Goal: Task Accomplishment & Management: Manage account settings

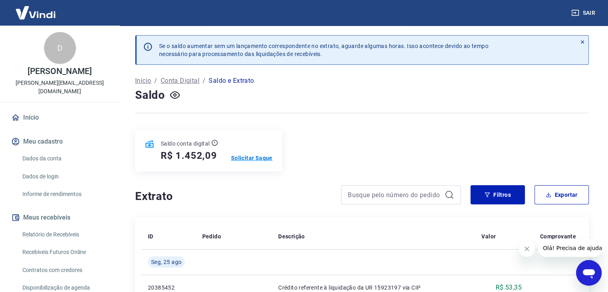
click at [247, 158] on p "Solicitar Saque" at bounding box center [252, 158] width 42 height 8
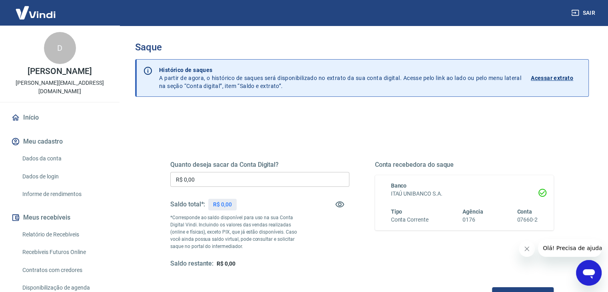
click at [214, 175] on input "R$ 0,00" at bounding box center [259, 179] width 179 height 15
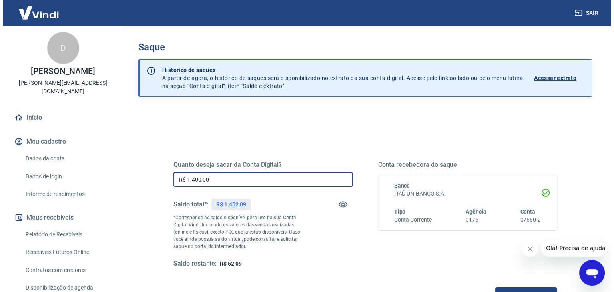
scroll to position [66, 0]
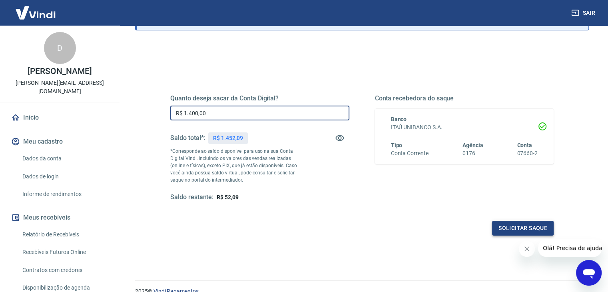
type input "R$ 1.400,00"
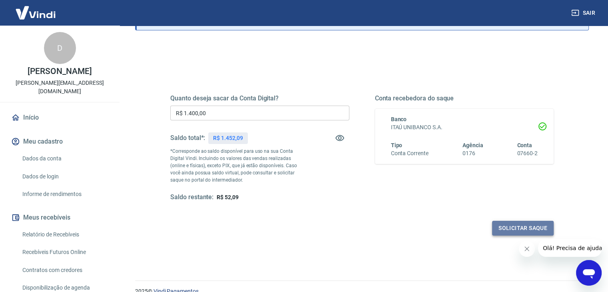
click at [514, 223] on button "Solicitar saque" at bounding box center [523, 228] width 62 height 15
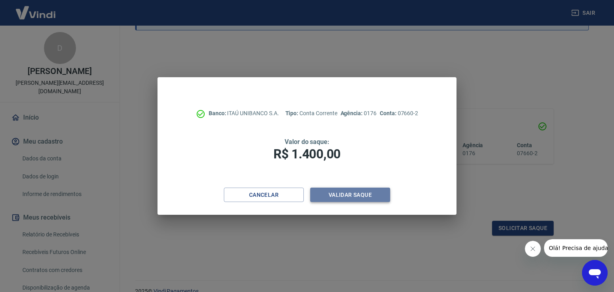
click at [377, 197] on button "Validar saque" at bounding box center [350, 195] width 80 height 15
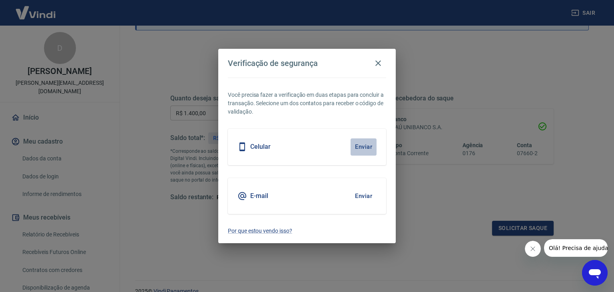
click at [357, 148] on button "Enviar" at bounding box center [364, 146] width 26 height 17
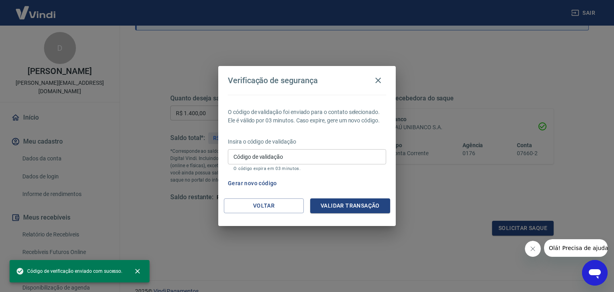
click at [294, 157] on input "Código de validação" at bounding box center [307, 156] width 158 height 15
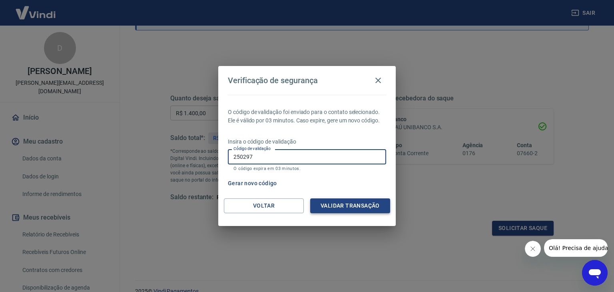
type input "250297"
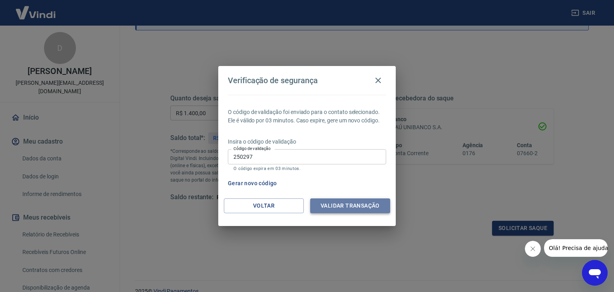
click at [374, 210] on button "Validar transação" at bounding box center [350, 205] width 80 height 15
